Goal: Use online tool/utility: Utilize a website feature to perform a specific function

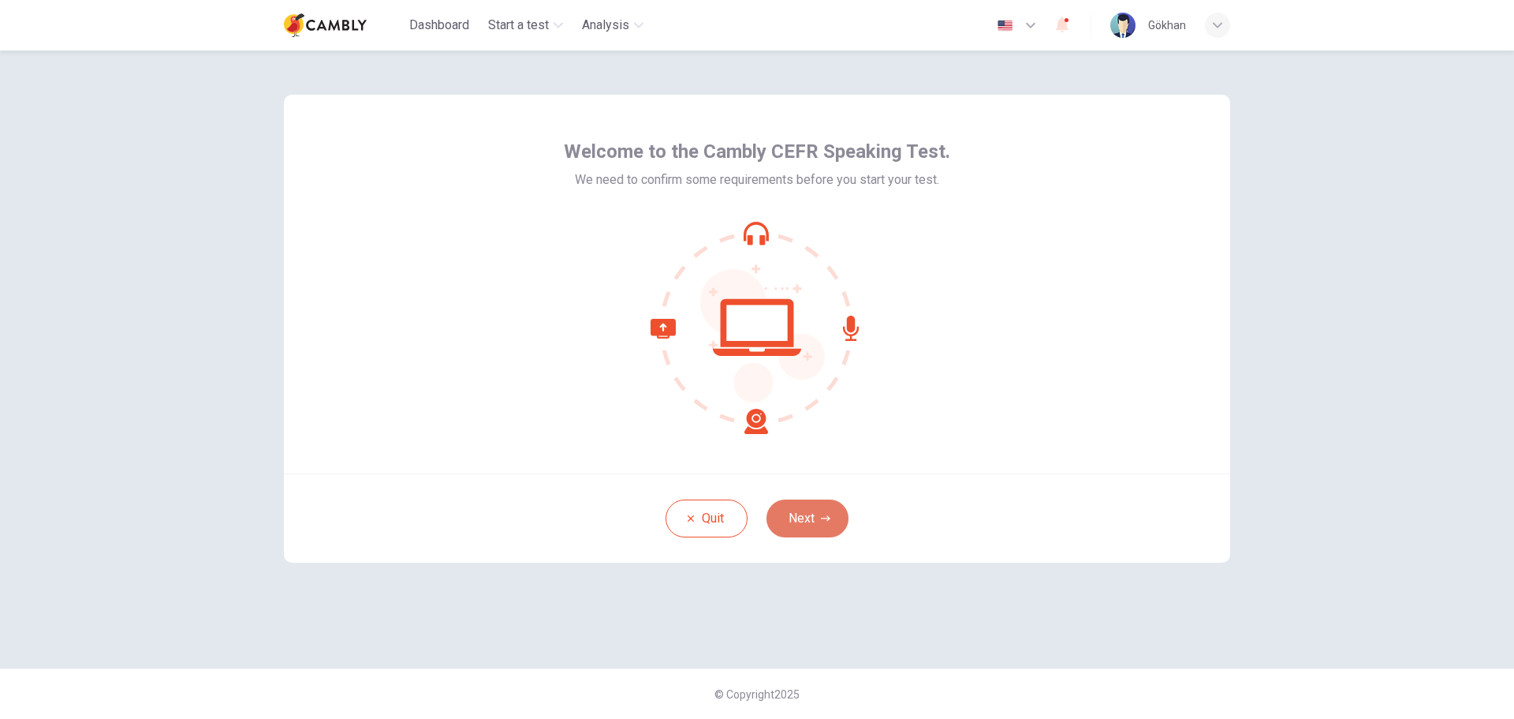
click at [790, 523] on button "Next" at bounding box center [808, 518] width 82 height 38
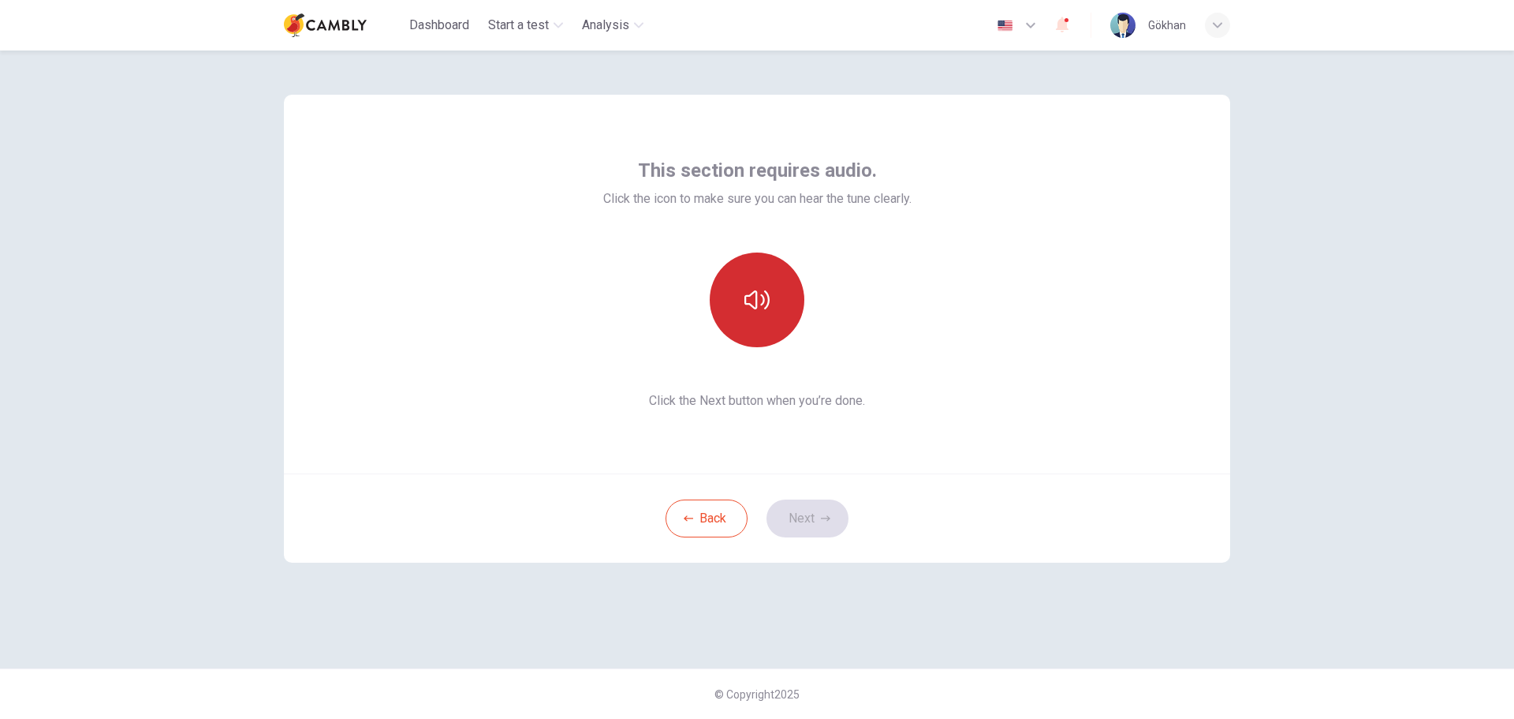
click at [745, 335] on button "button" at bounding box center [757, 299] width 95 height 95
click at [808, 517] on button "Next" at bounding box center [808, 518] width 82 height 38
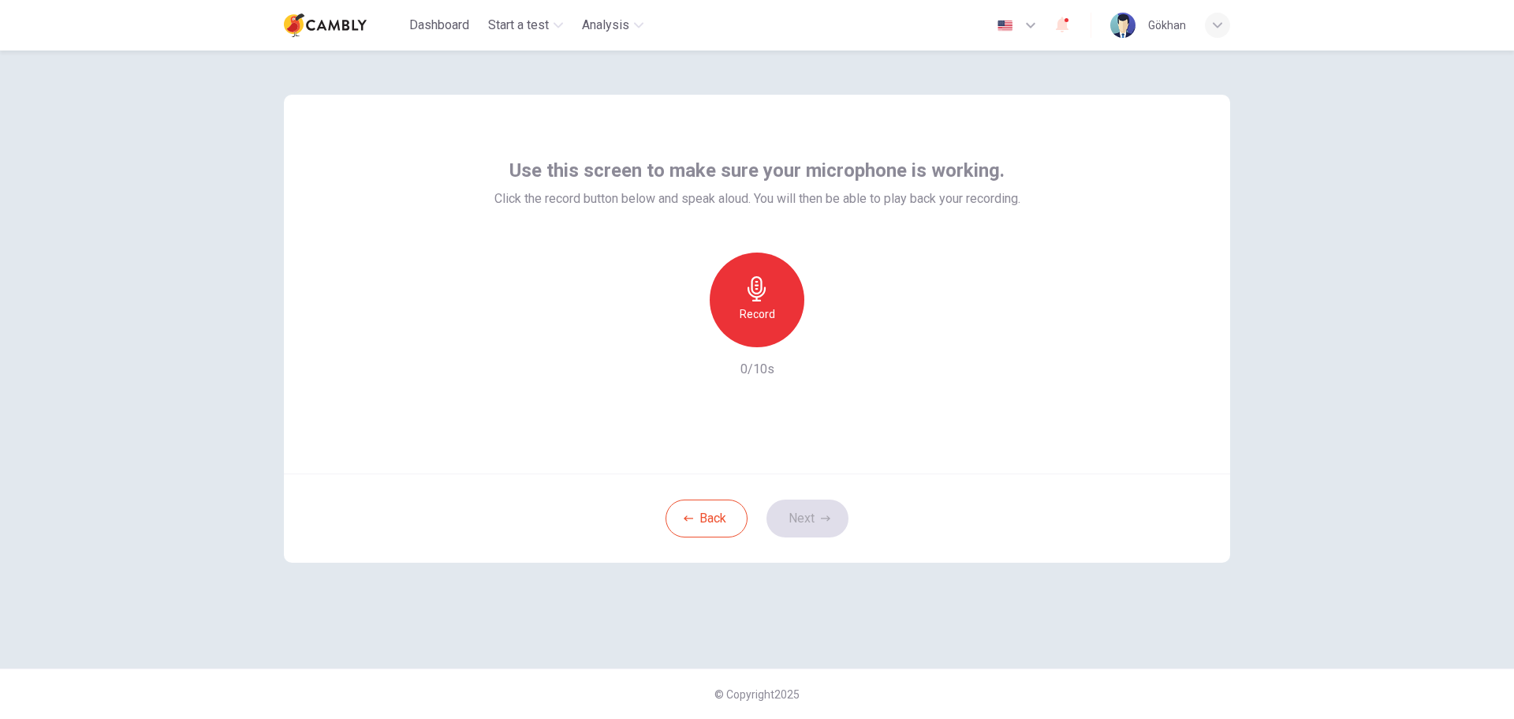
click at [749, 322] on h6 "Record" at bounding box center [757, 313] width 35 height 19
click at [767, 298] on icon "button" at bounding box center [757, 288] width 25 height 25
click at [824, 339] on icon "button" at bounding box center [830, 335] width 16 height 16
click at [808, 521] on button "Next" at bounding box center [808, 518] width 82 height 38
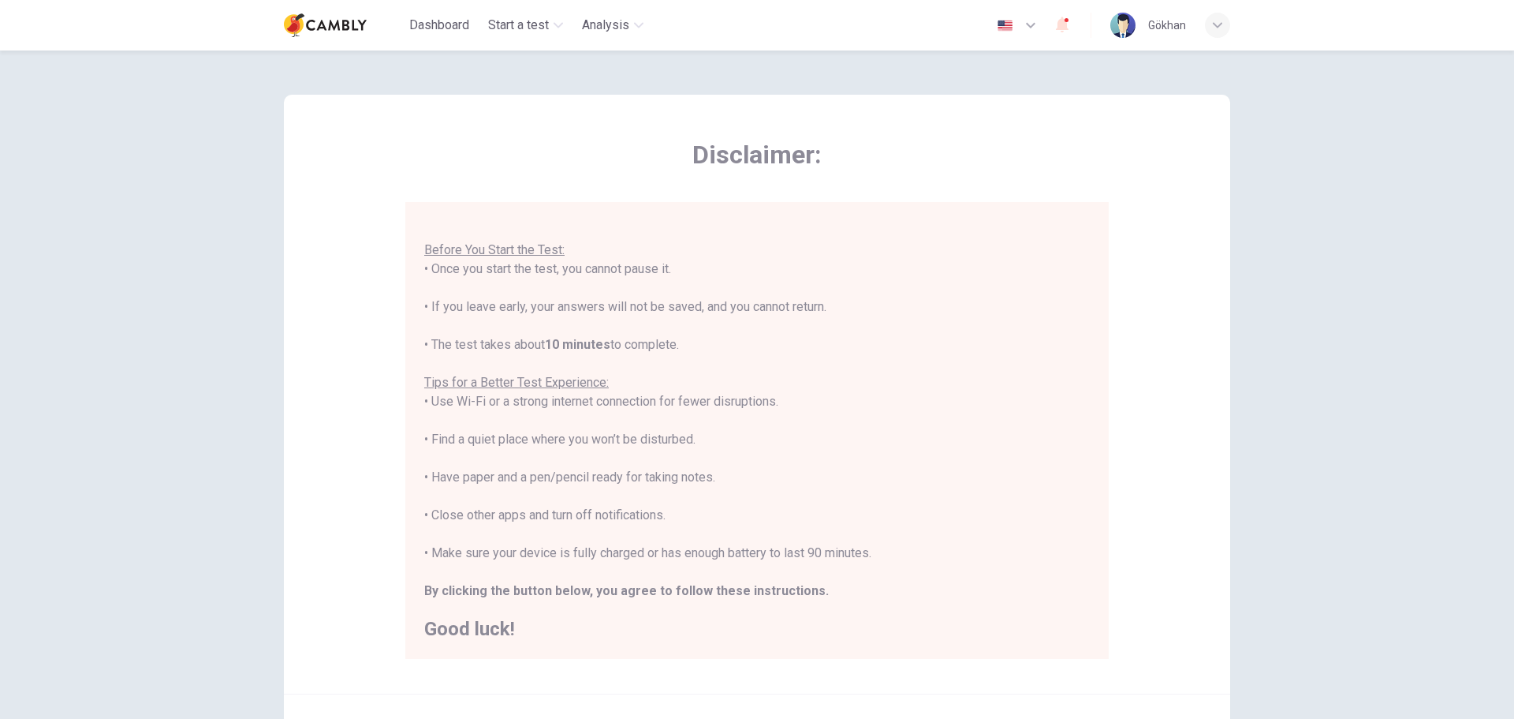
scroll to position [79, 0]
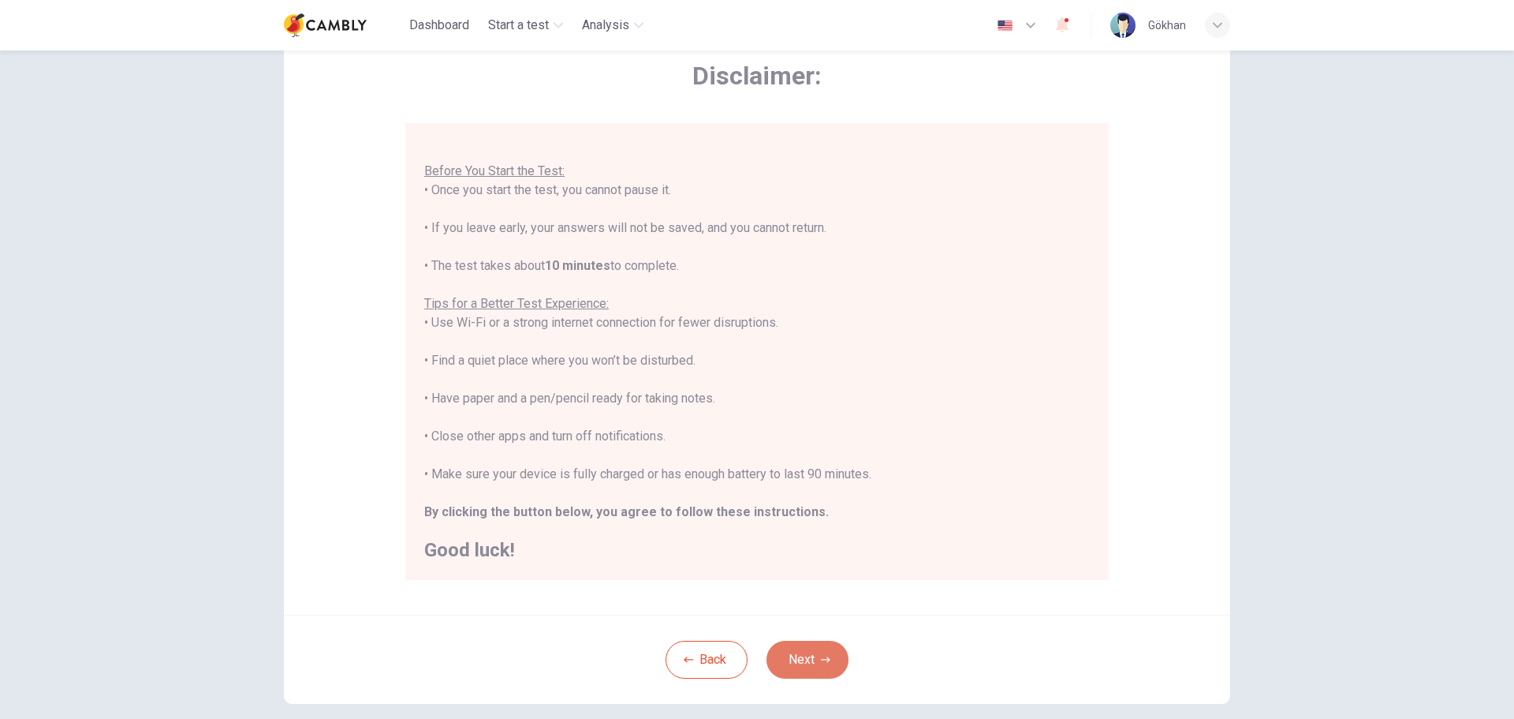
click at [822, 659] on icon "button" at bounding box center [825, 659] width 9 height 6
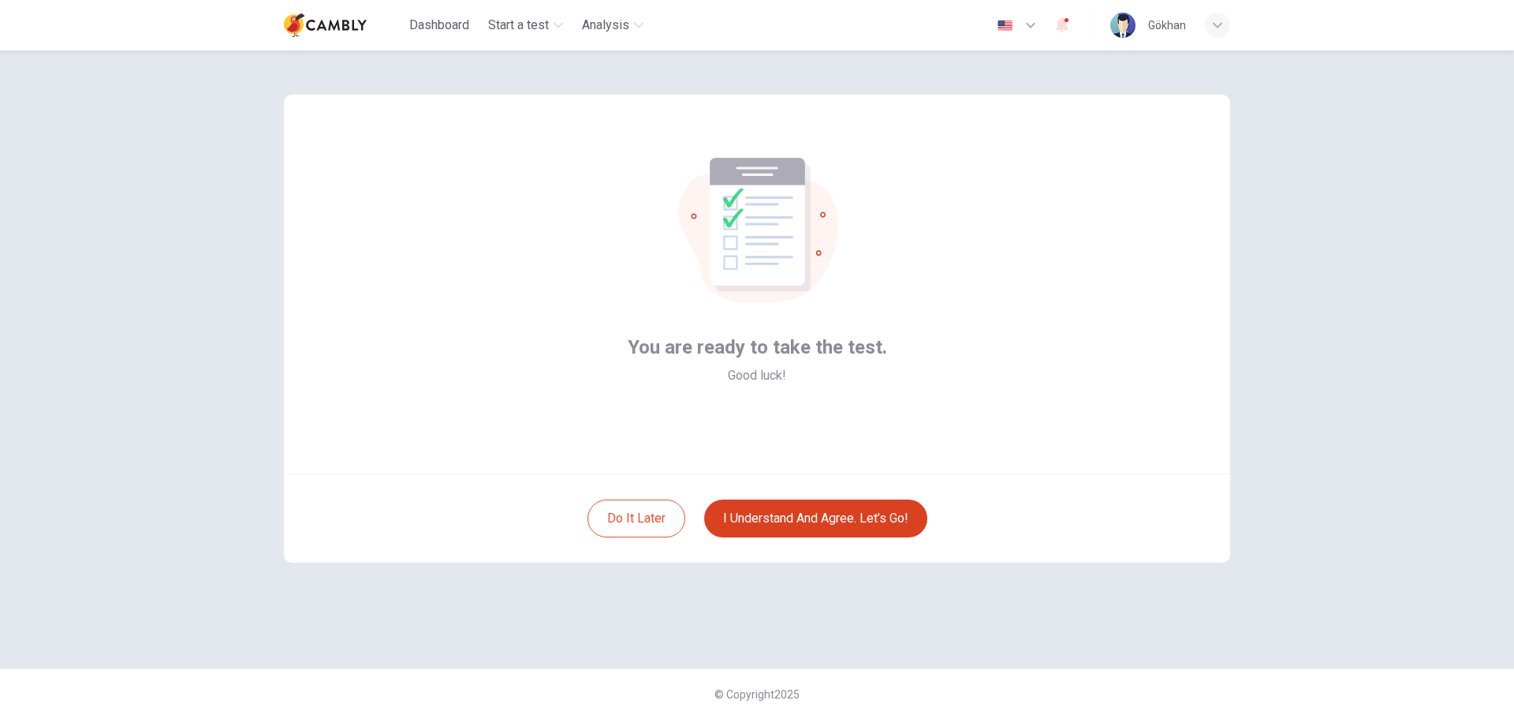
click at [797, 532] on button "I understand and agree. Let’s go!" at bounding box center [815, 518] width 223 height 38
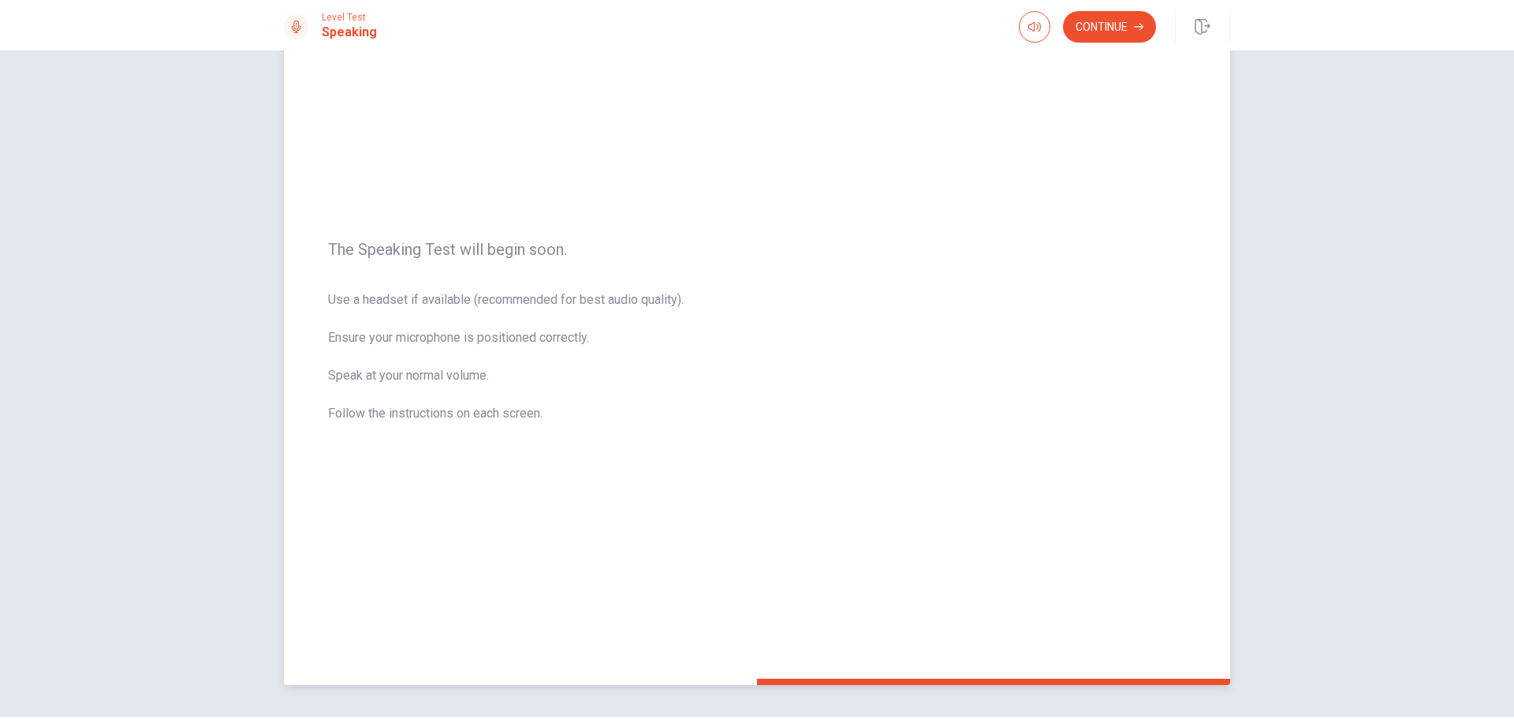
scroll to position [133, 0]
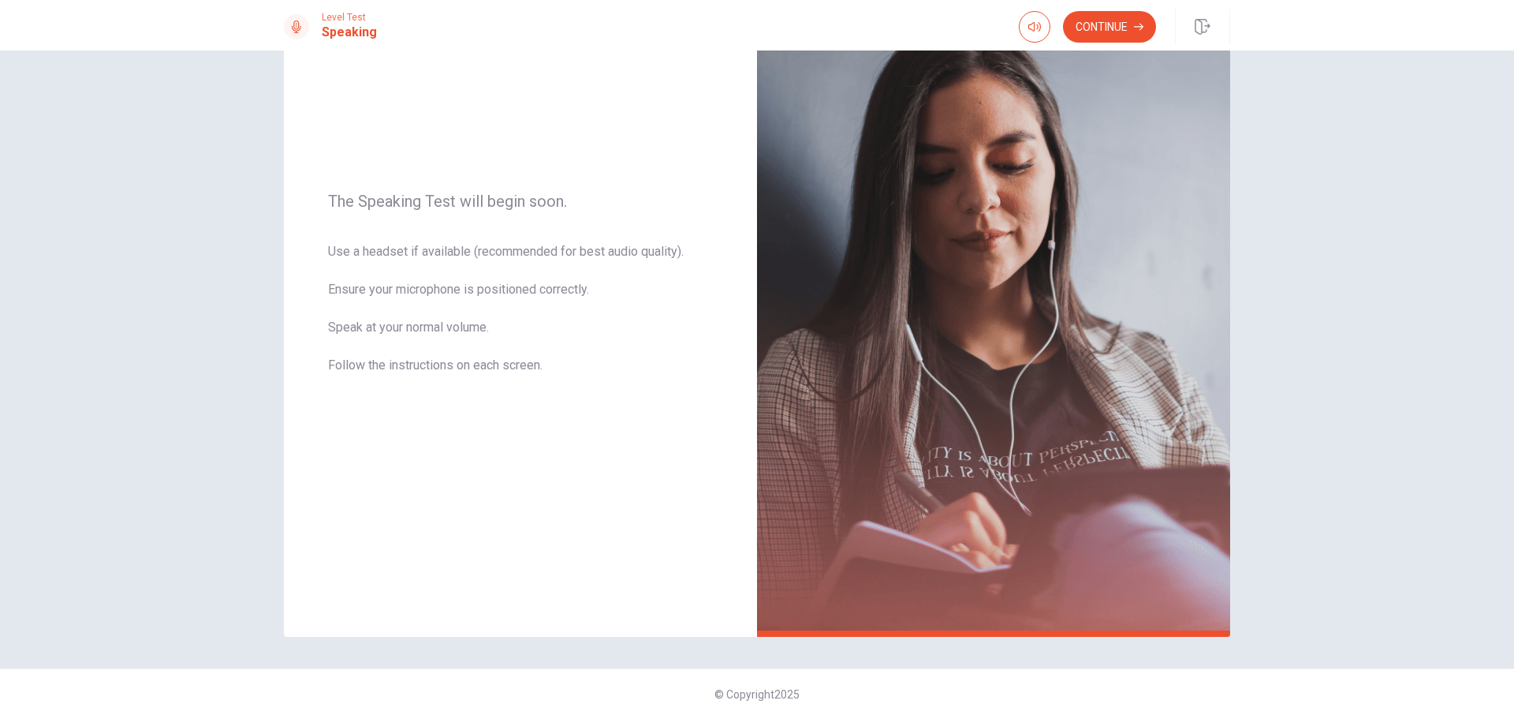
click at [1103, 12] on button "Continue" at bounding box center [1109, 27] width 93 height 32
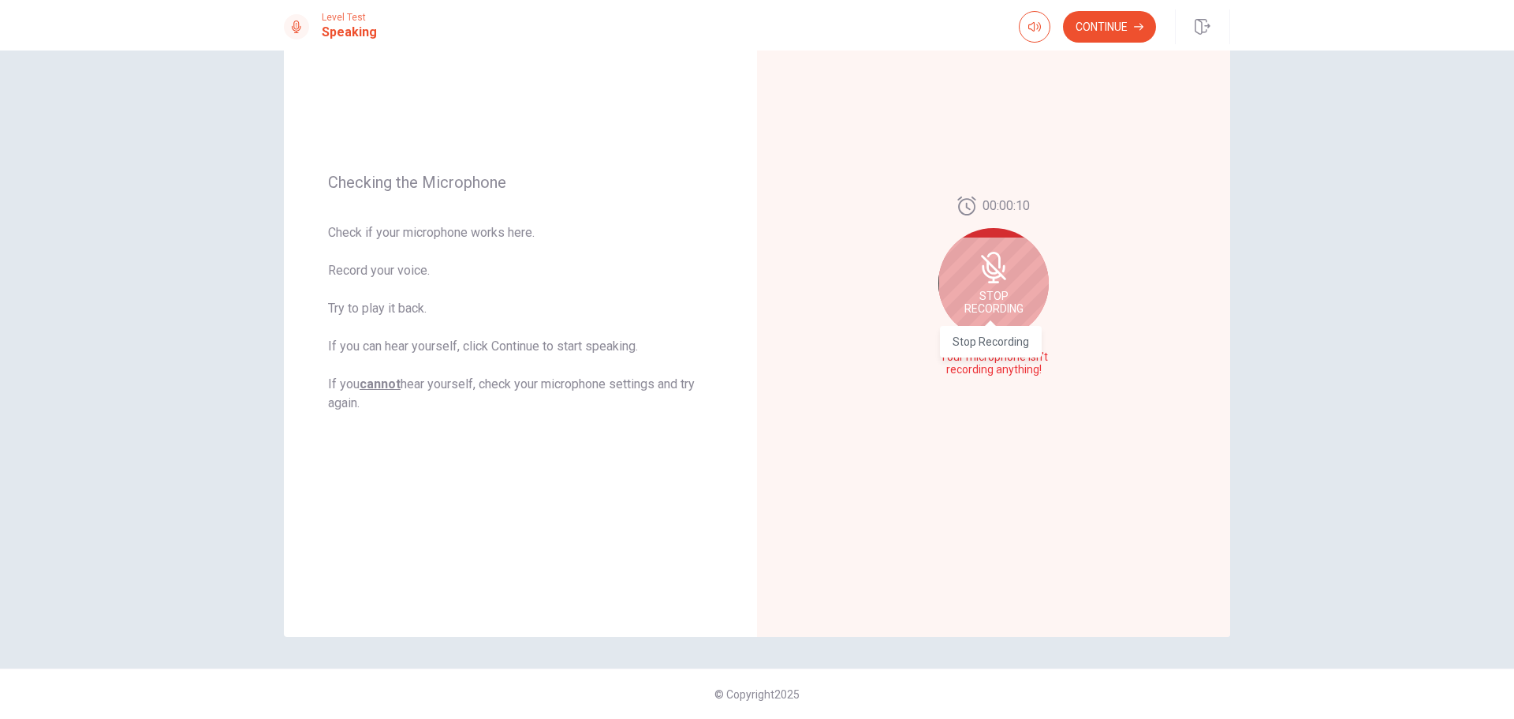
click at [989, 316] on div "Stop Recording" at bounding box center [991, 336] width 102 height 43
click at [991, 314] on div at bounding box center [994, 291] width 110 height 110
click at [1006, 377] on button "Play Audio" at bounding box center [1011, 370] width 22 height 22
click at [967, 375] on button "Record Again" at bounding box center [976, 370] width 22 height 22
click at [995, 323] on span "Stop Recording" at bounding box center [994, 320] width 59 height 25
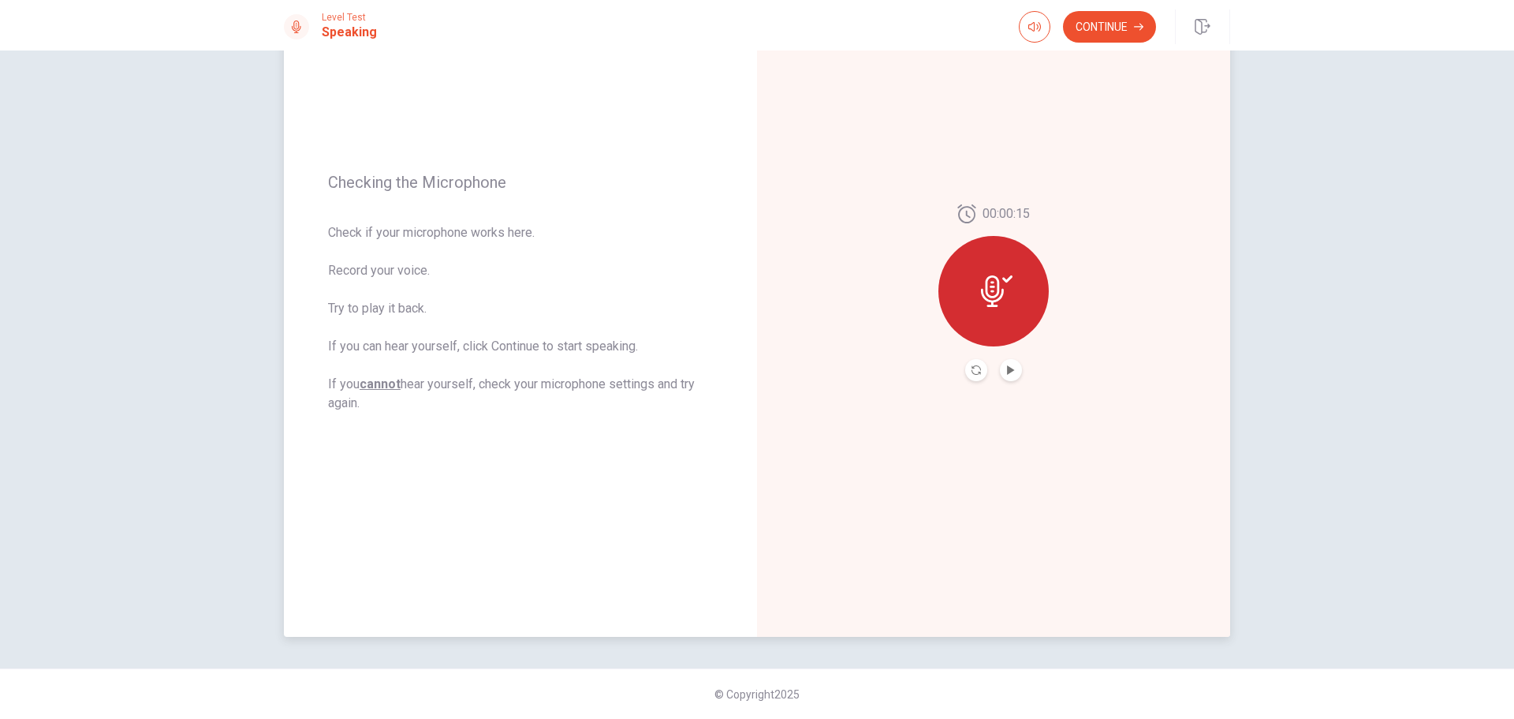
click at [981, 284] on icon at bounding box center [997, 291] width 32 height 32
click at [1002, 371] on button "Play Audio" at bounding box center [1011, 370] width 22 height 22
click at [976, 372] on icon "Record Again" at bounding box center [976, 369] width 9 height 9
click at [994, 301] on icon at bounding box center [993, 287] width 23 height 32
click at [1007, 367] on icon "Play Audio" at bounding box center [1010, 369] width 7 height 9
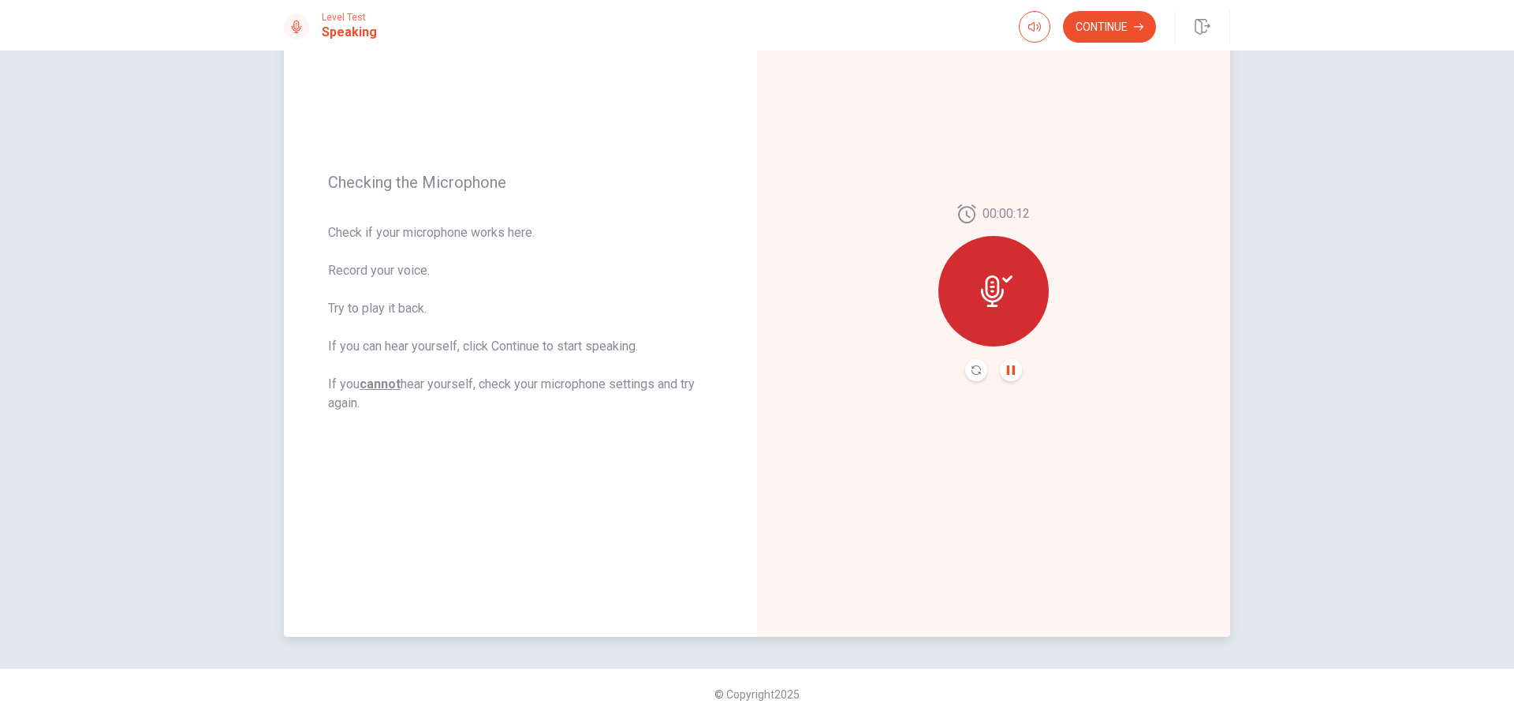
drag, startPoint x: 1122, startPoint y: 27, endPoint x: 1109, endPoint y: 40, distance: 19.0
click at [1122, 27] on button "Continue" at bounding box center [1109, 27] width 93 height 32
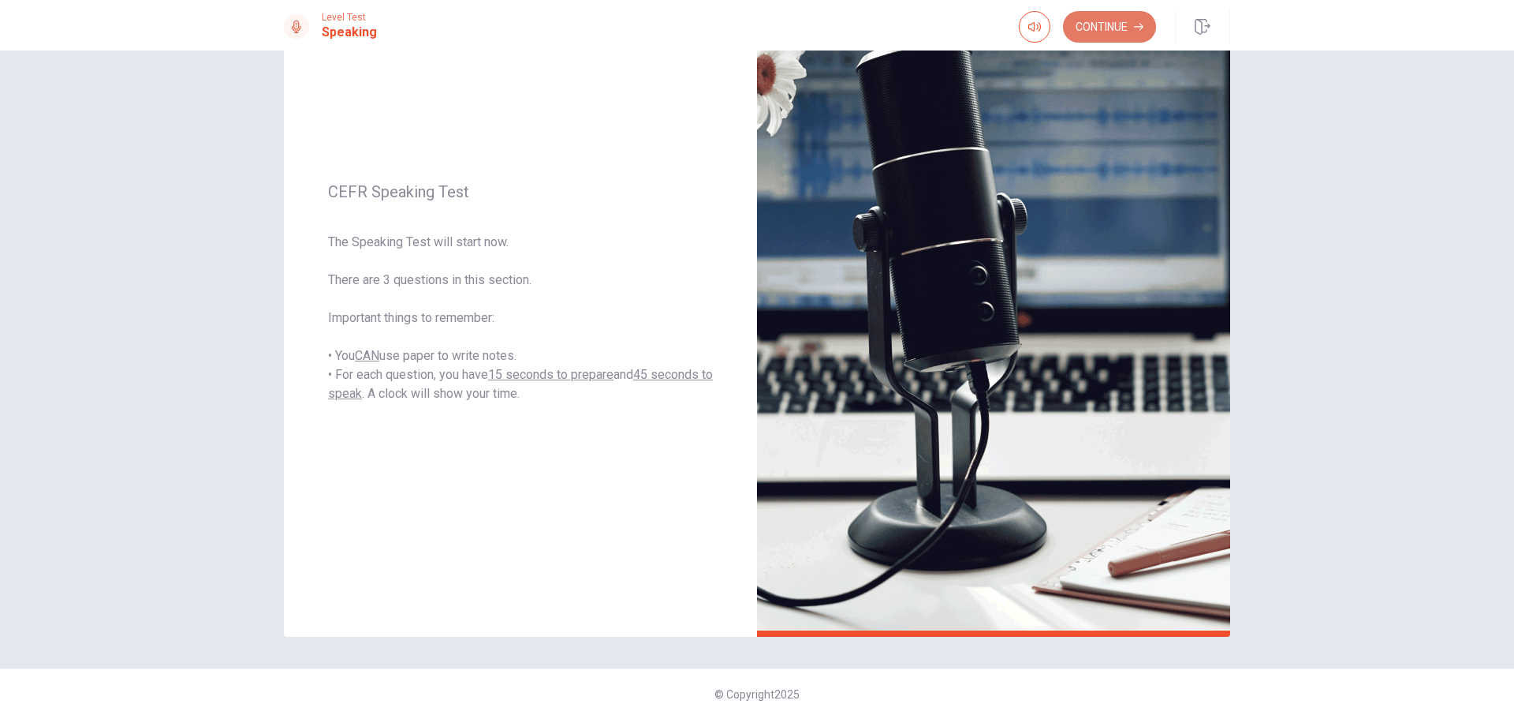
click at [1098, 35] on button "Continue" at bounding box center [1109, 27] width 93 height 32
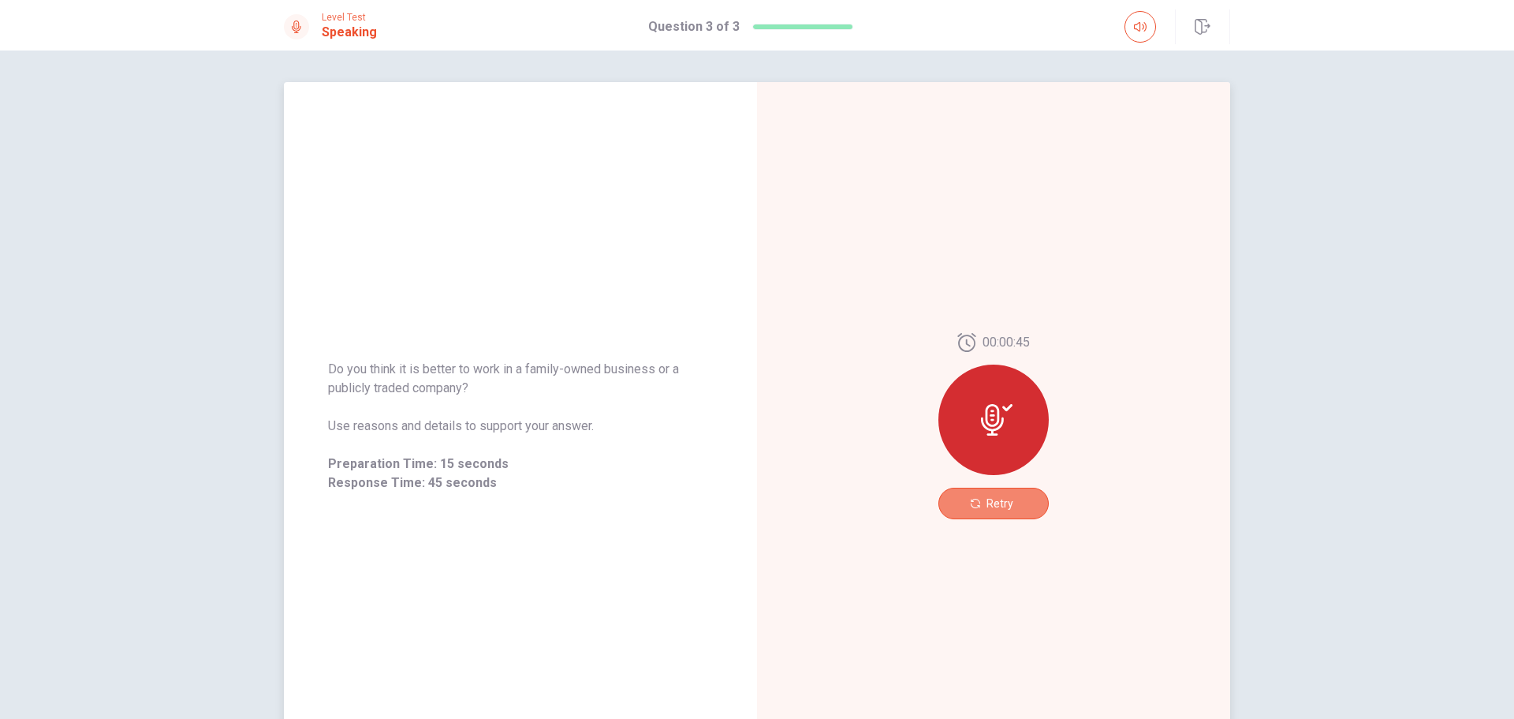
click at [1025, 506] on button "Retry" at bounding box center [994, 503] width 110 height 32
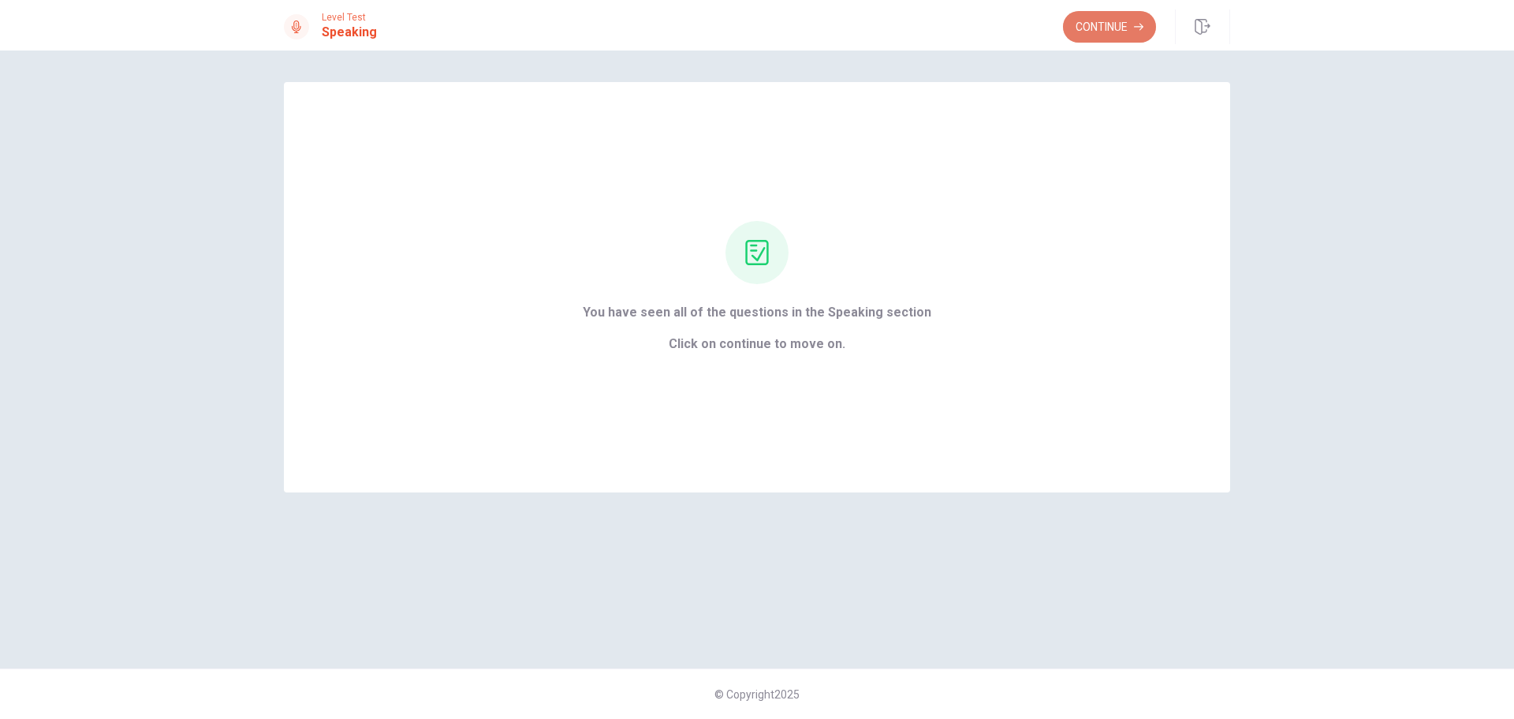
click at [1077, 20] on button "Continue" at bounding box center [1109, 27] width 93 height 32
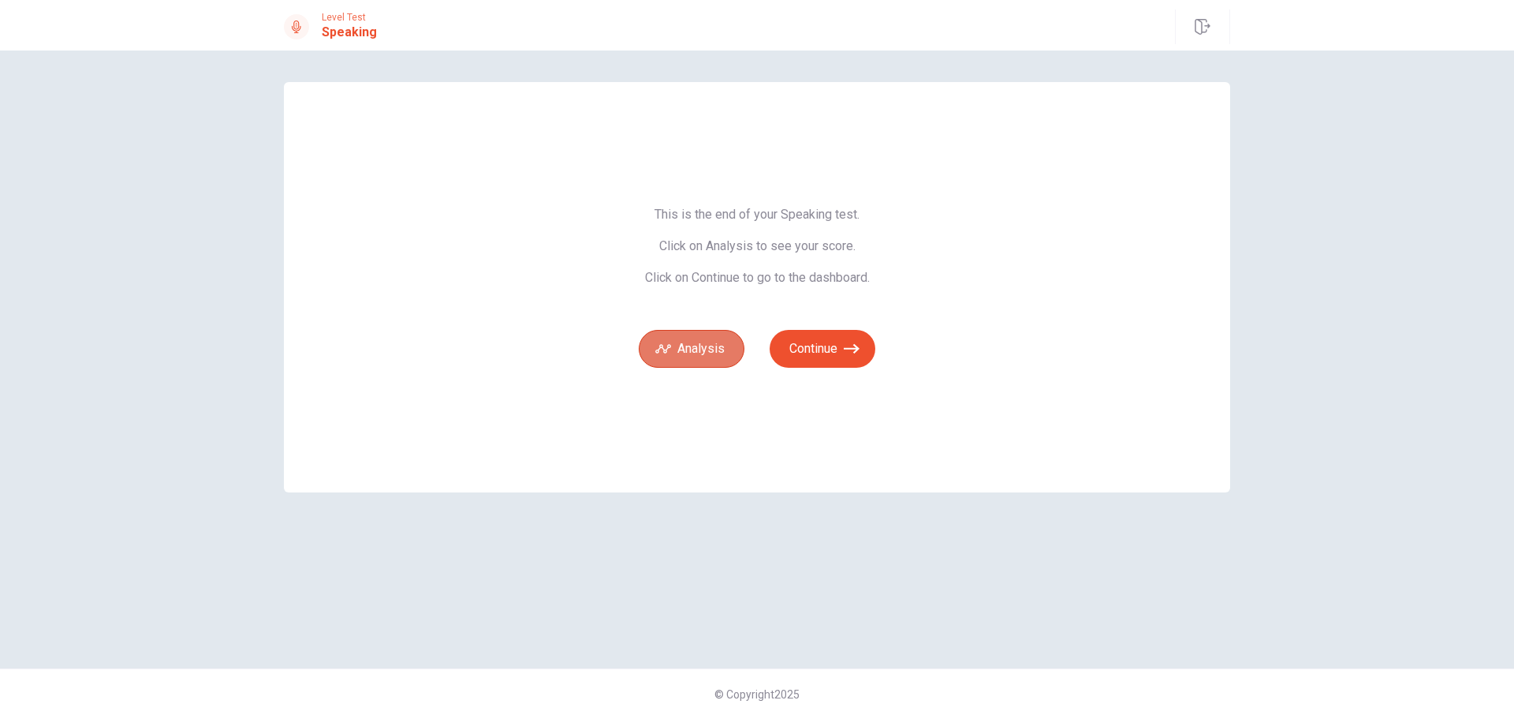
click at [702, 358] on button "Analysis" at bounding box center [692, 349] width 106 height 38
